Goal: Transaction & Acquisition: Book appointment/travel/reservation

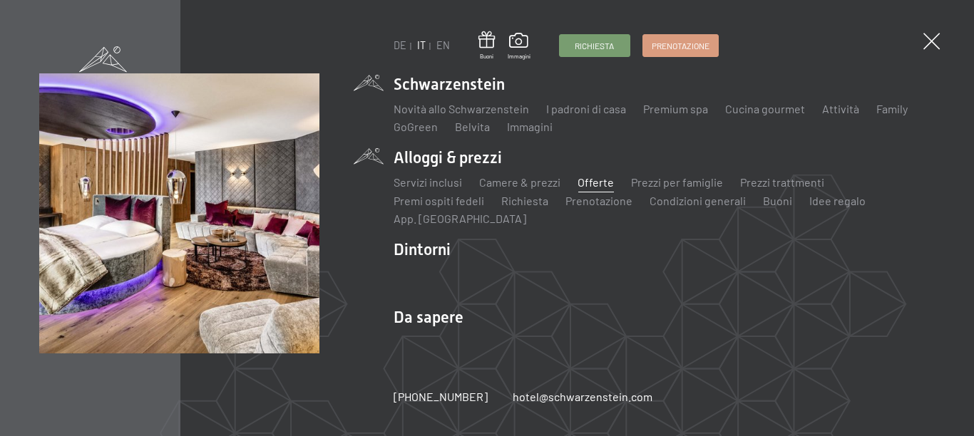
click at [588, 186] on link "Offerte" at bounding box center [595, 182] width 36 height 14
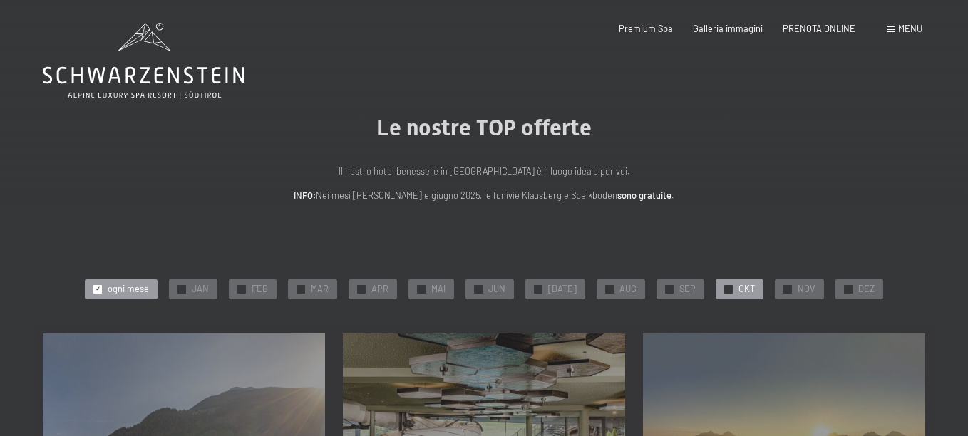
click at [739, 286] on span "OKT" at bounding box center [747, 289] width 16 height 13
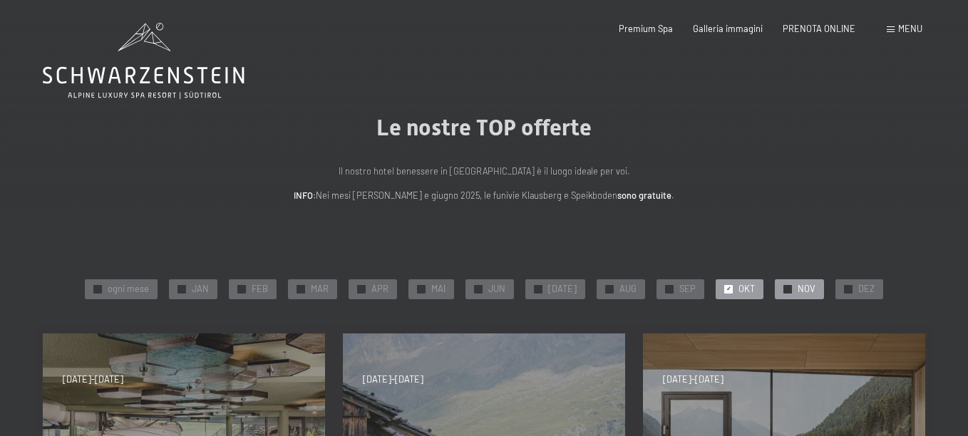
click at [798, 286] on span "NOV" at bounding box center [807, 289] width 18 height 13
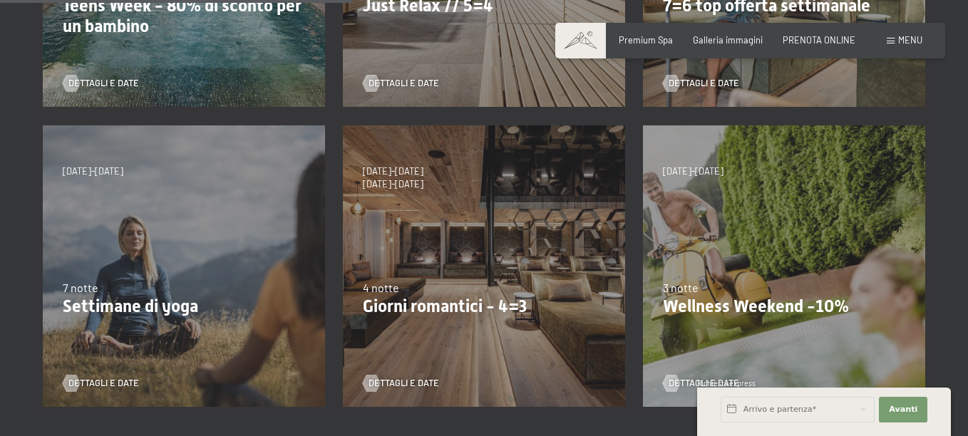
scroll to position [503, 0]
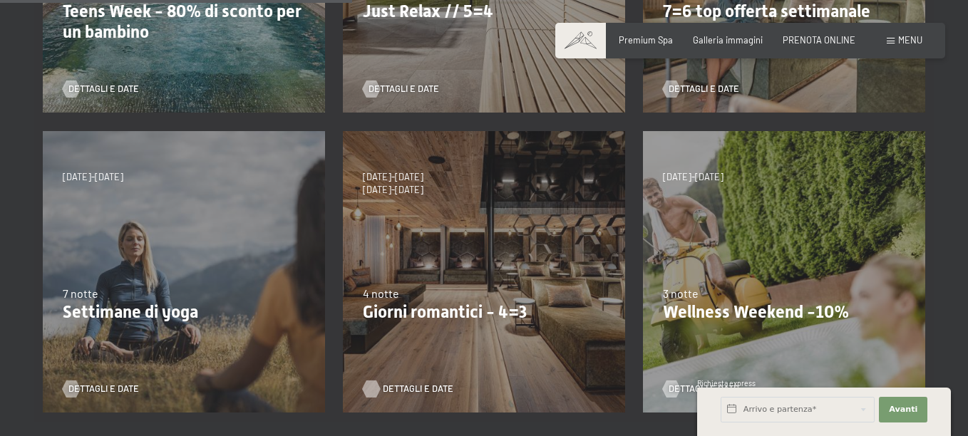
click at [414, 388] on span "Dettagli e Date" at bounding box center [418, 389] width 71 height 13
